Goal: Task Accomplishment & Management: Manage account settings

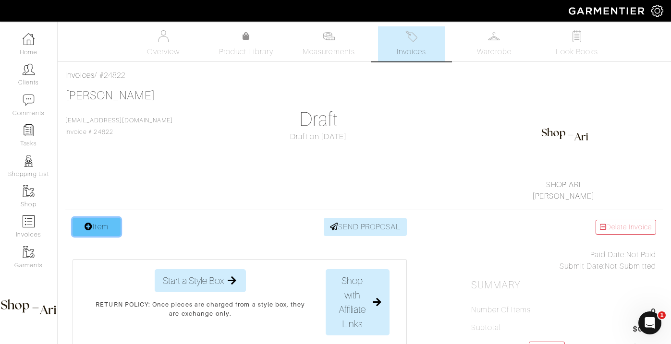
click at [97, 230] on link "Item" at bounding box center [96, 227] width 48 height 18
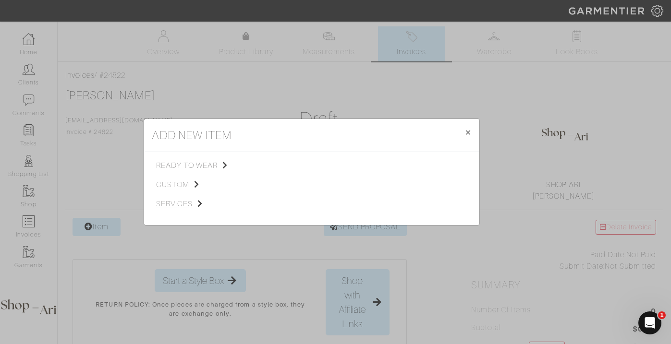
click at [179, 204] on span "services" at bounding box center [204, 204] width 96 height 12
click at [294, 160] on div "Styling Service" at bounding box center [311, 165] width 89 height 11
click at [295, 166] on span "Styling Service" at bounding box center [291, 165] width 48 height 8
click at [379, 171] on div "Styling Service In-person shopping Personal Shopping" at bounding box center [415, 178] width 89 height 36
click at [381, 178] on link "In-person shopping" at bounding box center [403, 178] width 64 height 8
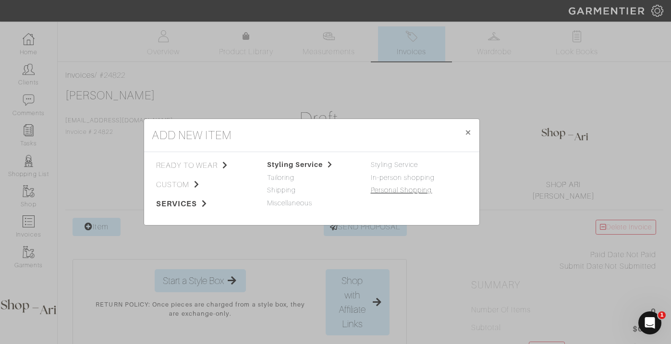
click at [381, 192] on link "Personal Shopping" at bounding box center [401, 190] width 61 height 8
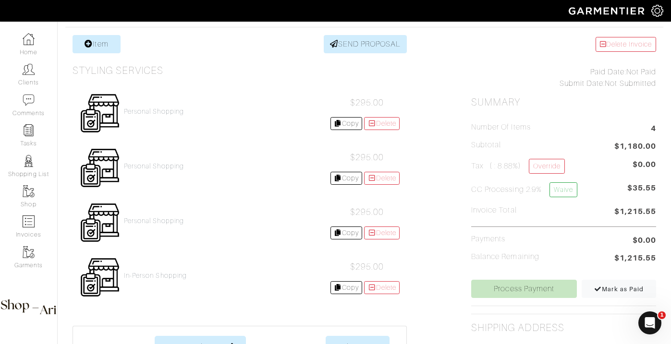
scroll to position [190, 0]
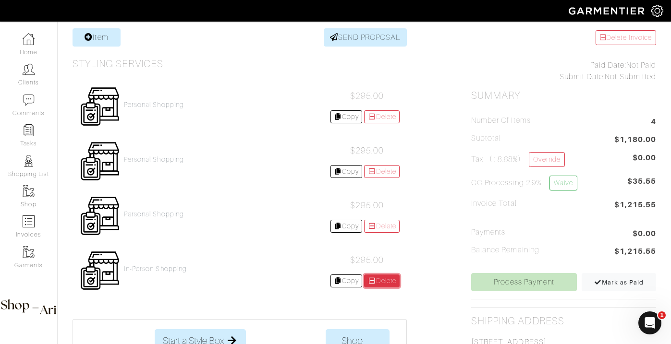
click at [387, 284] on link "Delete" at bounding box center [382, 281] width 36 height 13
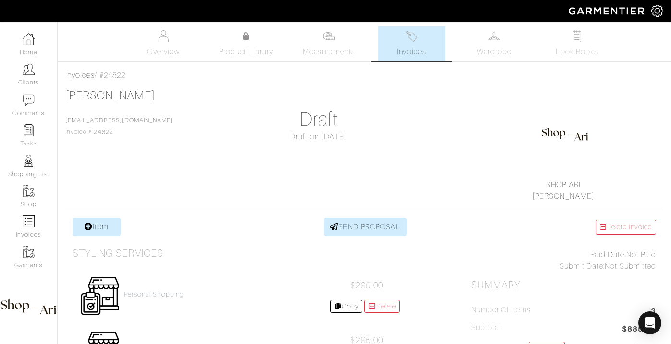
click at [382, 223] on link "SEND PROPOSAL" at bounding box center [366, 227] width 84 height 18
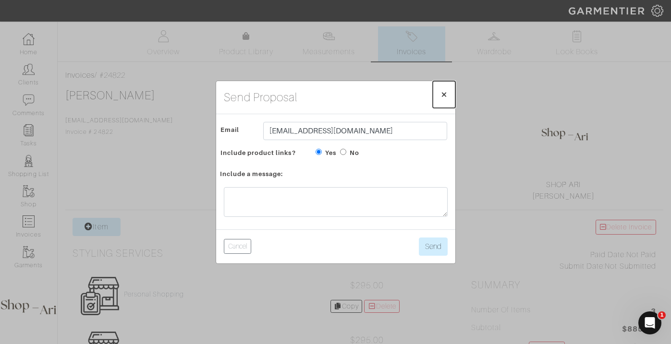
click at [443, 89] on span "×" at bounding box center [443, 94] width 7 height 13
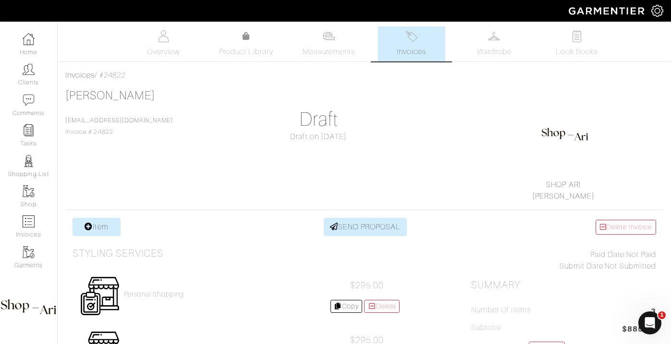
click at [392, 299] on div "$295.00 Copy Delete" at bounding box center [365, 296] width 70 height 34
click at [392, 305] on link "Delete" at bounding box center [382, 306] width 36 height 13
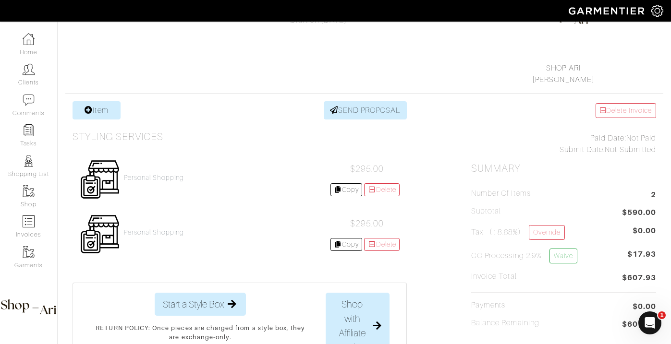
scroll to position [142, 0]
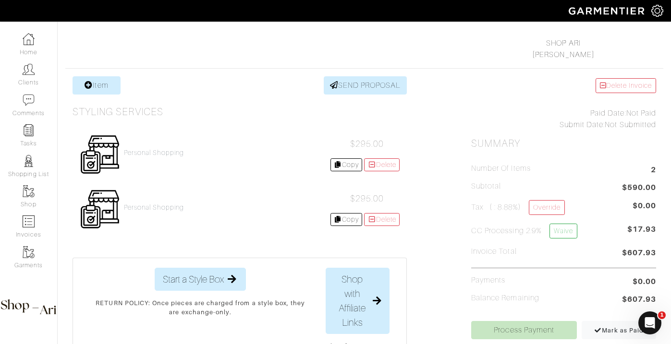
click at [374, 211] on div "$295.00 Copy Delete" at bounding box center [365, 210] width 70 height 34
click at [374, 215] on link "Delete" at bounding box center [382, 219] width 36 height 13
click at [151, 161] on div "Personal Shopping $295.00 Copy Delete" at bounding box center [239, 154] width 334 height 55
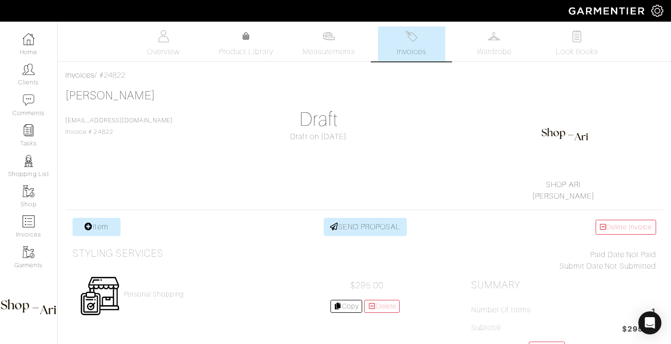
click at [155, 154] on div "[PERSON_NAME] [EMAIL_ADDRESS][DOMAIN_NAME] Invoice # 24822 Draft Draft on [DATE…" at bounding box center [364, 145] width 598 height 113
click at [167, 295] on h4 "Personal Shopping" at bounding box center [154, 294] width 60 height 8
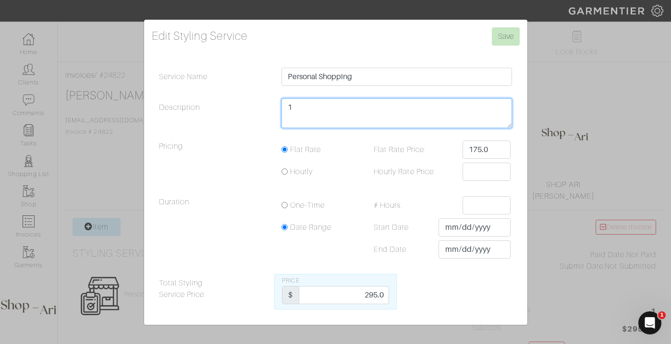
click at [327, 112] on textarea "1" at bounding box center [396, 113] width 231 height 30
type textarea "1 hour"
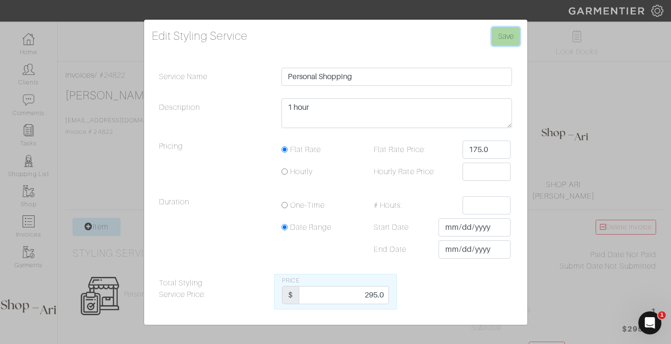
click at [504, 41] on input "Save" at bounding box center [506, 36] width 28 height 18
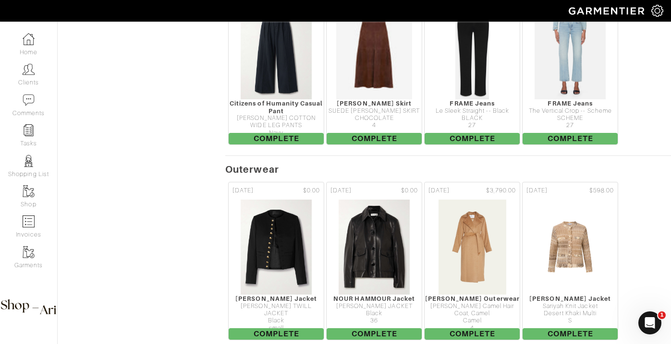
scroll to position [1251, 0]
